Goal: Find contact information: Find contact information

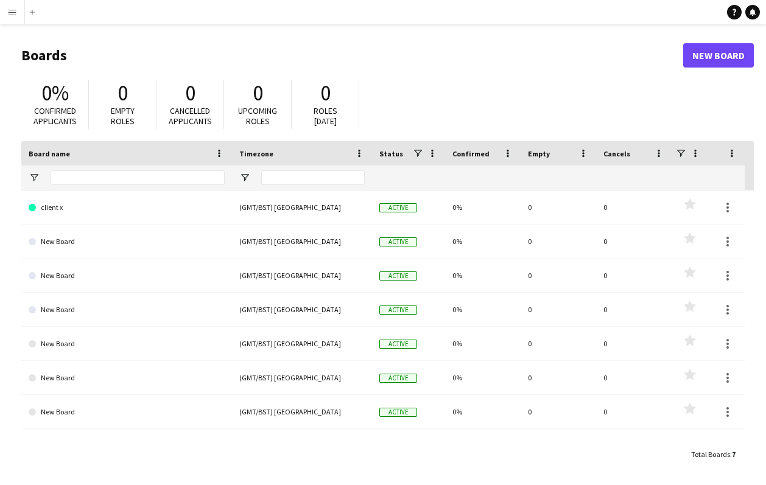
click at [12, 10] on app-icon "Menu" at bounding box center [12, 12] width 10 height 10
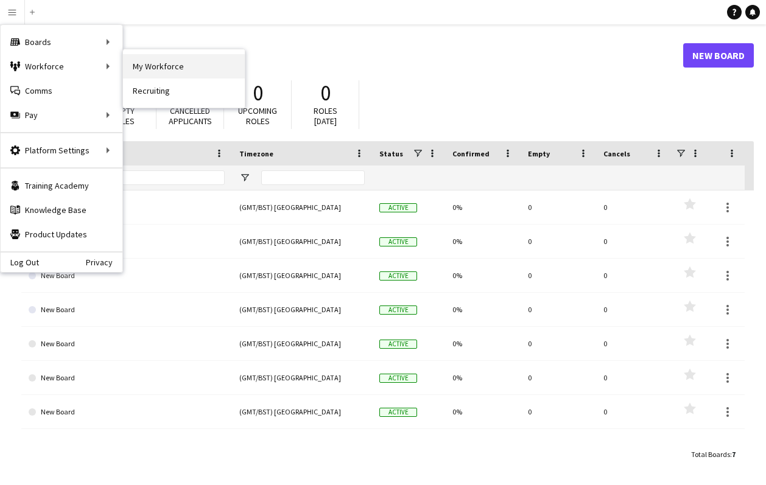
click at [144, 70] on link "My Workforce" at bounding box center [184, 66] width 122 height 24
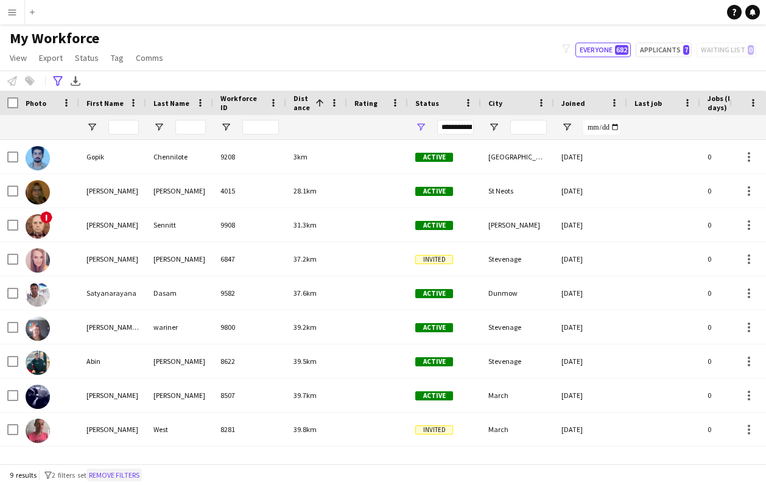
click at [114, 477] on button "Remove filters" at bounding box center [113, 475] width 55 height 13
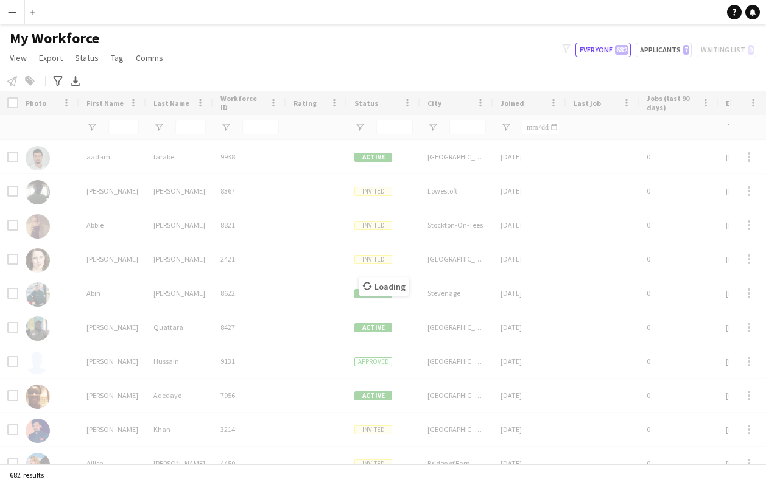
click at [15, 105] on div "Loading" at bounding box center [383, 277] width 766 height 373
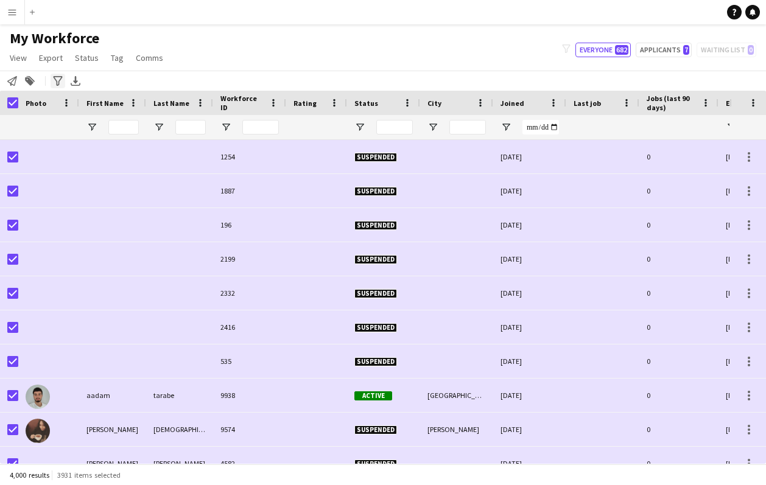
click at [55, 81] on icon "Advanced filters" at bounding box center [58, 81] width 10 height 10
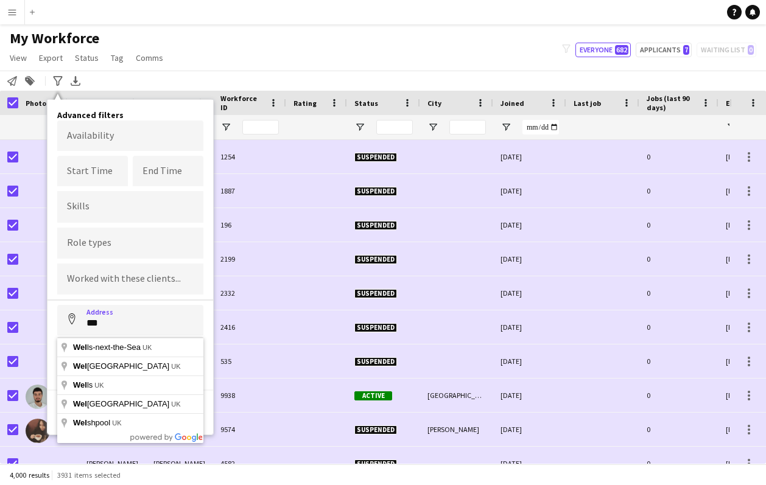
type input "**********"
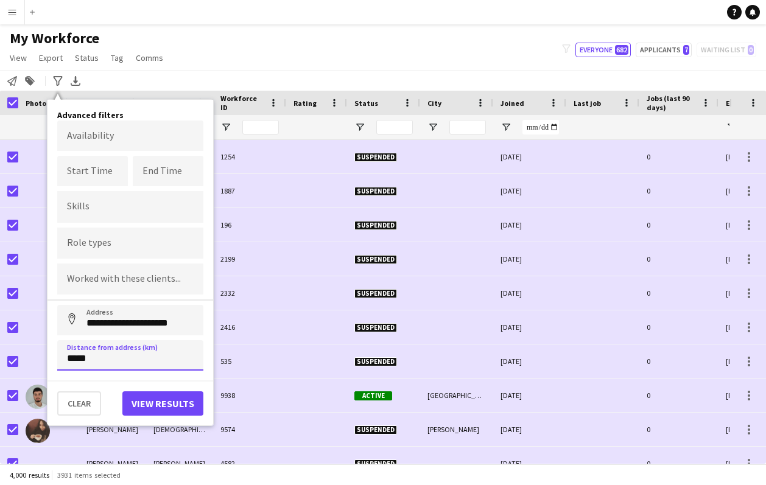
type input "*****"
click at [147, 406] on button "View results" at bounding box center [162, 403] width 81 height 24
type input "**********"
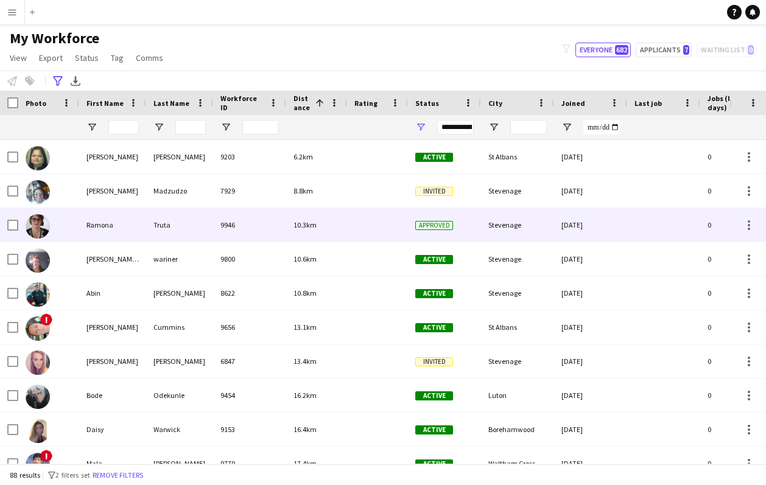
click at [118, 216] on div "Ramona" at bounding box center [112, 224] width 67 height 33
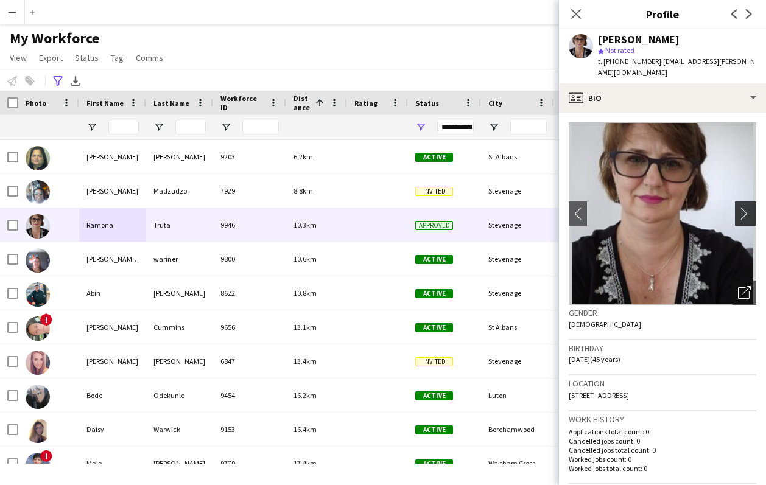
click at [740, 208] on app-icon "chevron-right" at bounding box center [747, 213] width 19 height 13
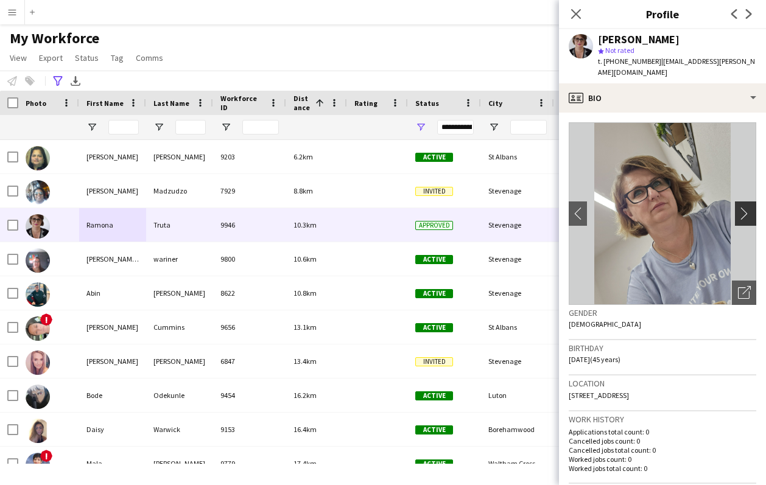
click at [741, 207] on app-icon "chevron-right" at bounding box center [747, 213] width 19 height 13
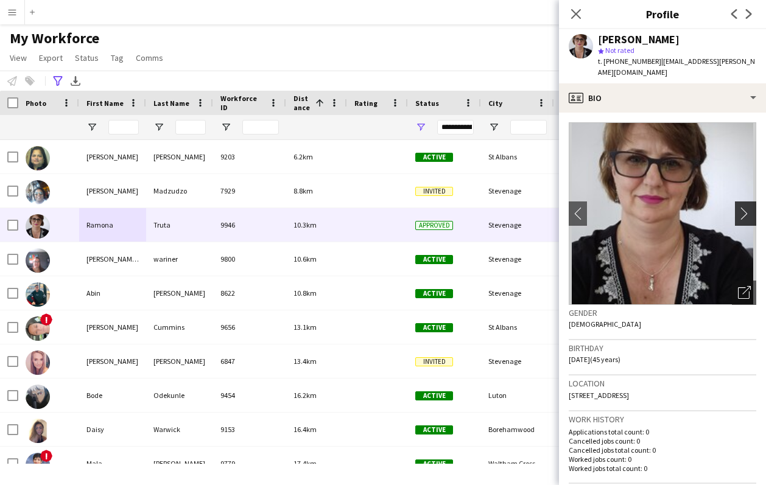
click at [741, 207] on app-icon "chevron-right" at bounding box center [747, 213] width 19 height 13
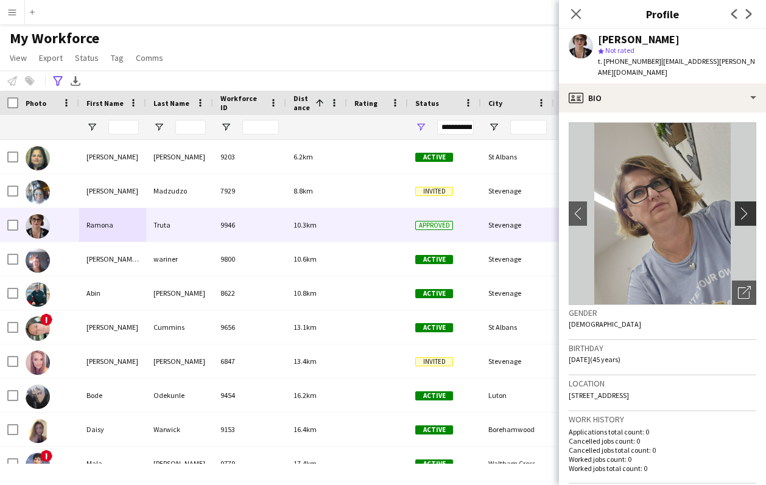
click at [741, 207] on app-icon "chevron-right" at bounding box center [747, 213] width 19 height 13
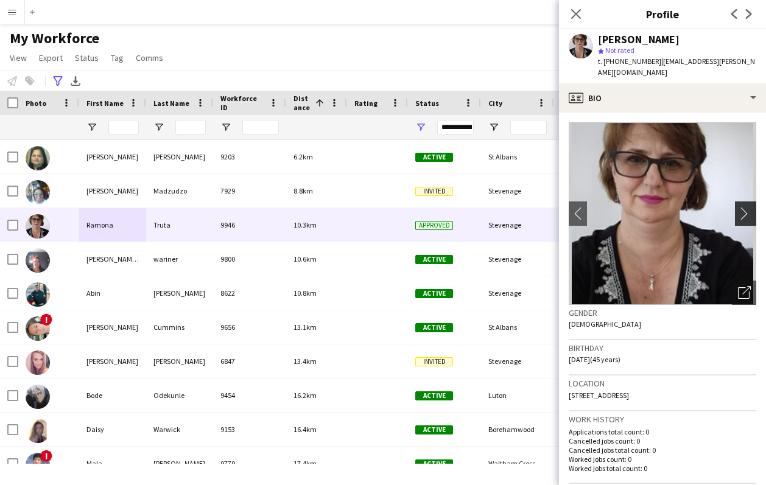
click at [741, 207] on app-icon "chevron-right" at bounding box center [747, 213] width 19 height 13
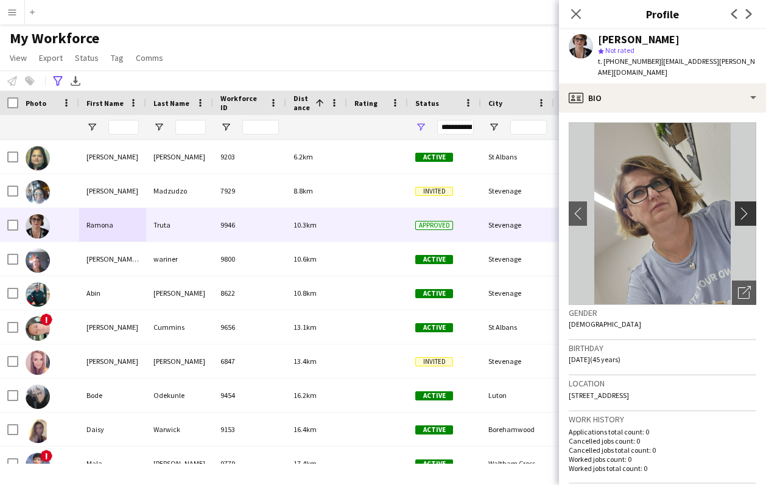
click at [741, 207] on app-icon "chevron-right" at bounding box center [747, 213] width 19 height 13
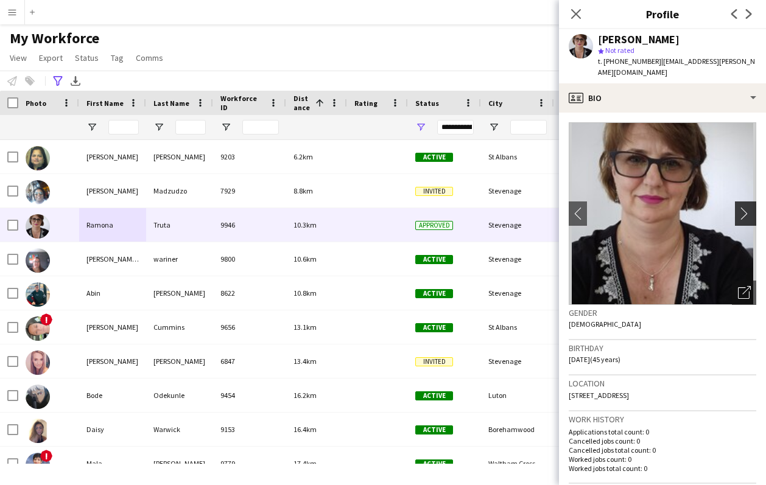
click at [741, 207] on app-icon "chevron-right" at bounding box center [747, 213] width 19 height 13
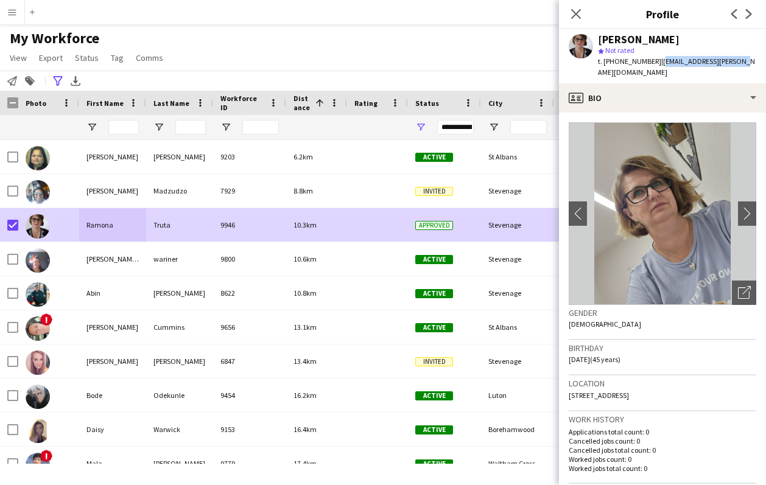
drag, startPoint x: 655, startPoint y: 64, endPoint x: 735, endPoint y: 61, distance: 80.4
click at [735, 61] on span "| [EMAIL_ADDRESS][PERSON_NAME][DOMAIN_NAME]" at bounding box center [676, 67] width 157 height 20
copy span "[EMAIL_ADDRESS][PERSON_NAME][DOMAIN_NAME]"
click at [572, 10] on icon at bounding box center [576, 14] width 12 height 12
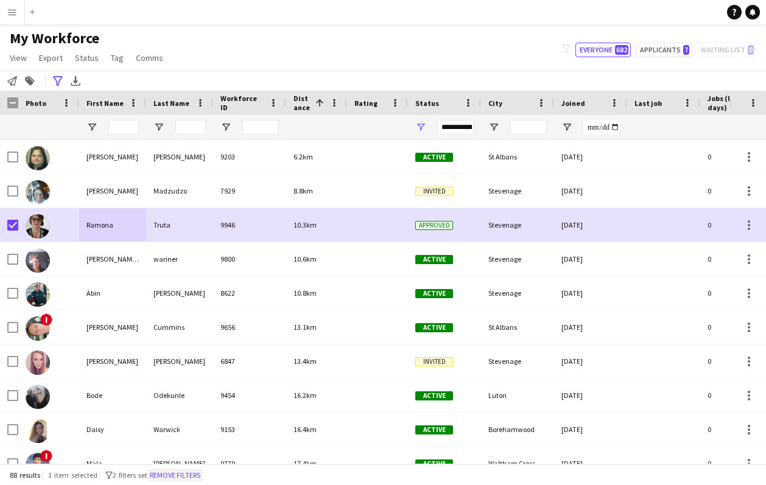
click at [181, 475] on button "Remove filters" at bounding box center [174, 475] width 55 height 13
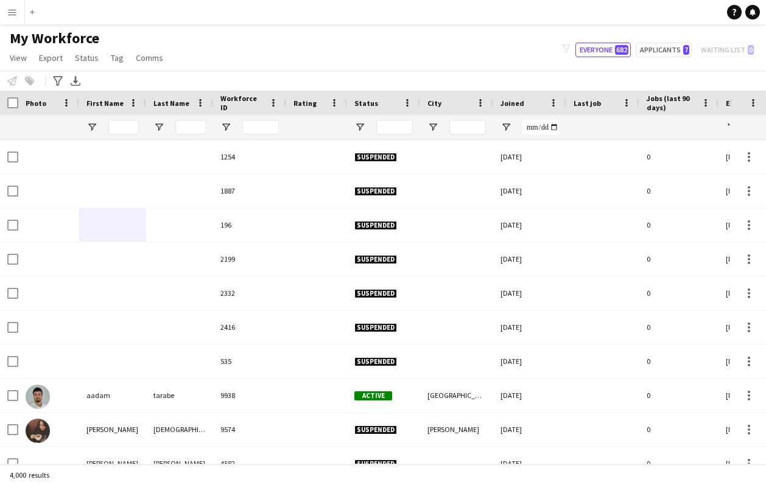
click at [12, 9] on app-icon "Menu" at bounding box center [12, 12] width 10 height 10
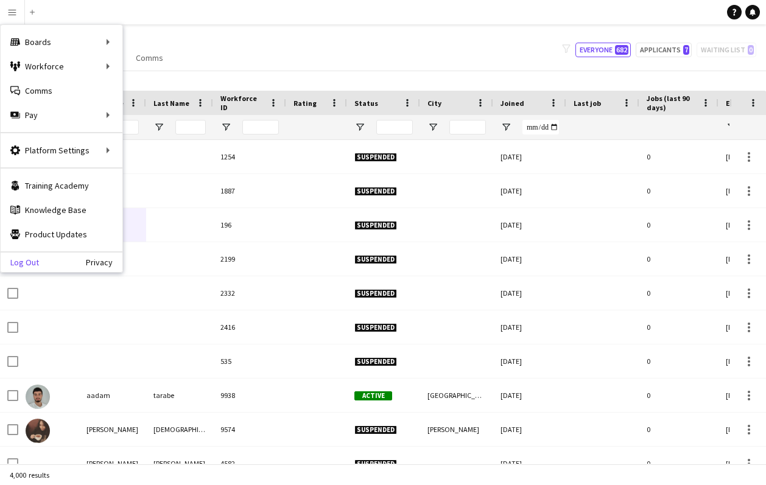
click at [24, 261] on link "Log Out" at bounding box center [20, 262] width 38 height 10
